Goal: Task Accomplishment & Management: Use online tool/utility

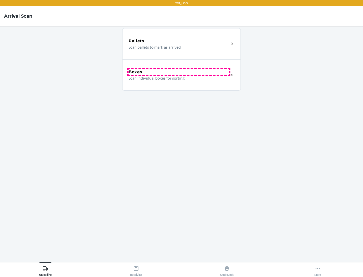
click at [179, 72] on div "Boxes" at bounding box center [179, 72] width 101 height 6
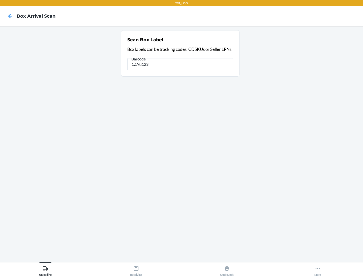
type input "1ZAti123"
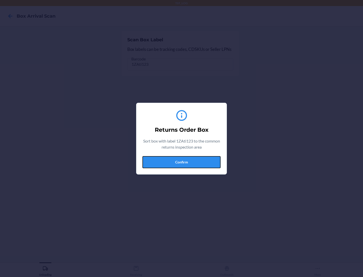
click at [181, 162] on button "Confirm" at bounding box center [181, 162] width 78 height 12
